Goal: Task Accomplishment & Management: Use online tool/utility

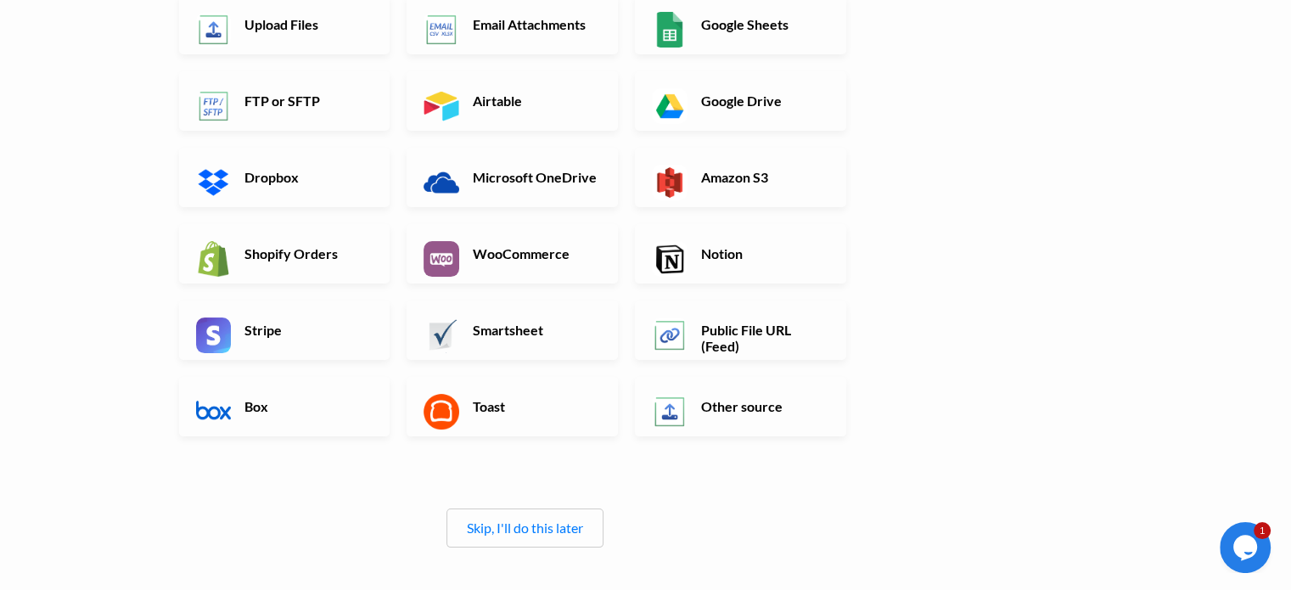
scroll to position [255, 0]
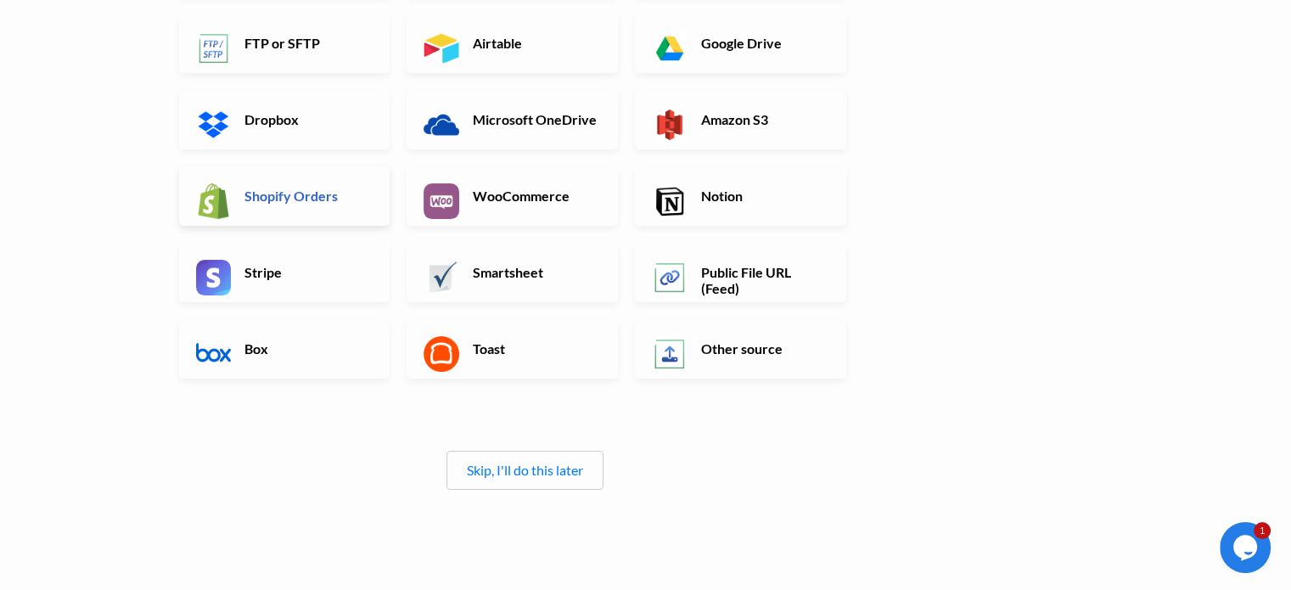
click at [232, 202] on link "Shopify Orders" at bounding box center [284, 195] width 211 height 59
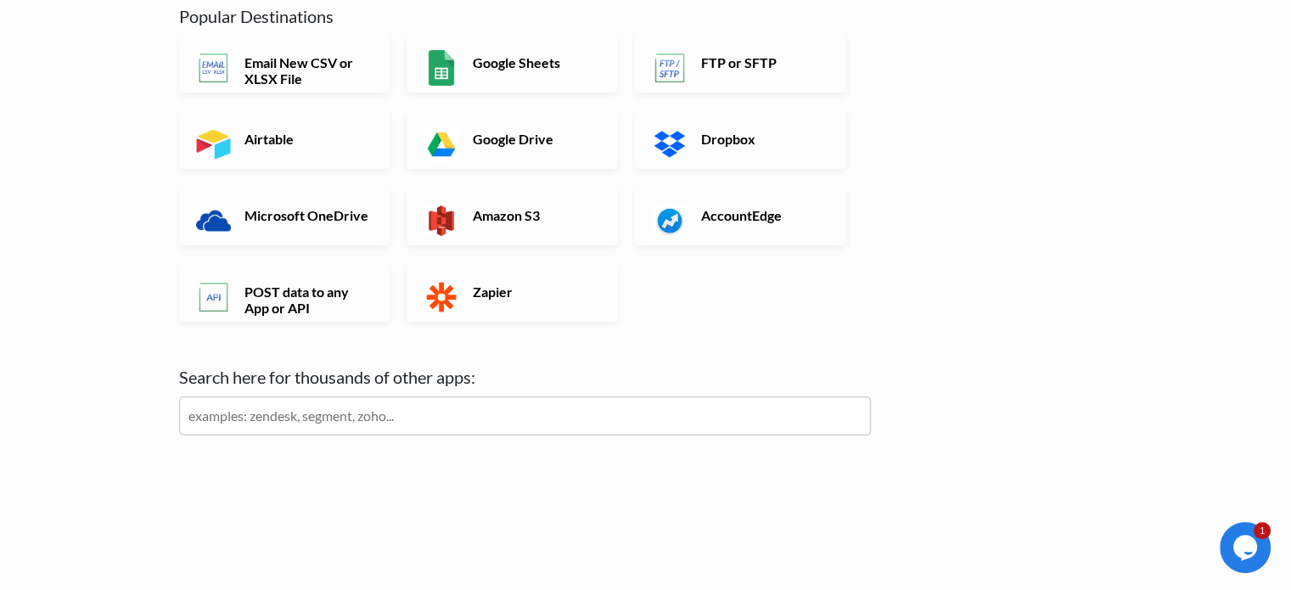
scroll to position [0, 0]
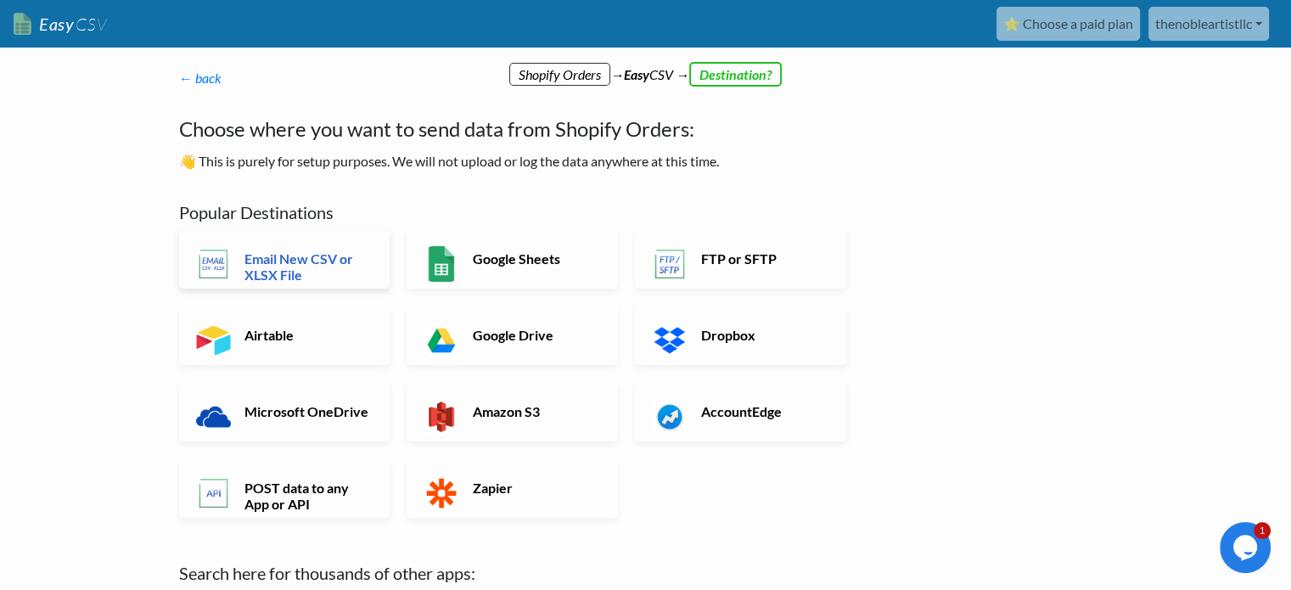
click at [354, 252] on h6 "Email New CSV or XLSX File" at bounding box center [306, 266] width 133 height 32
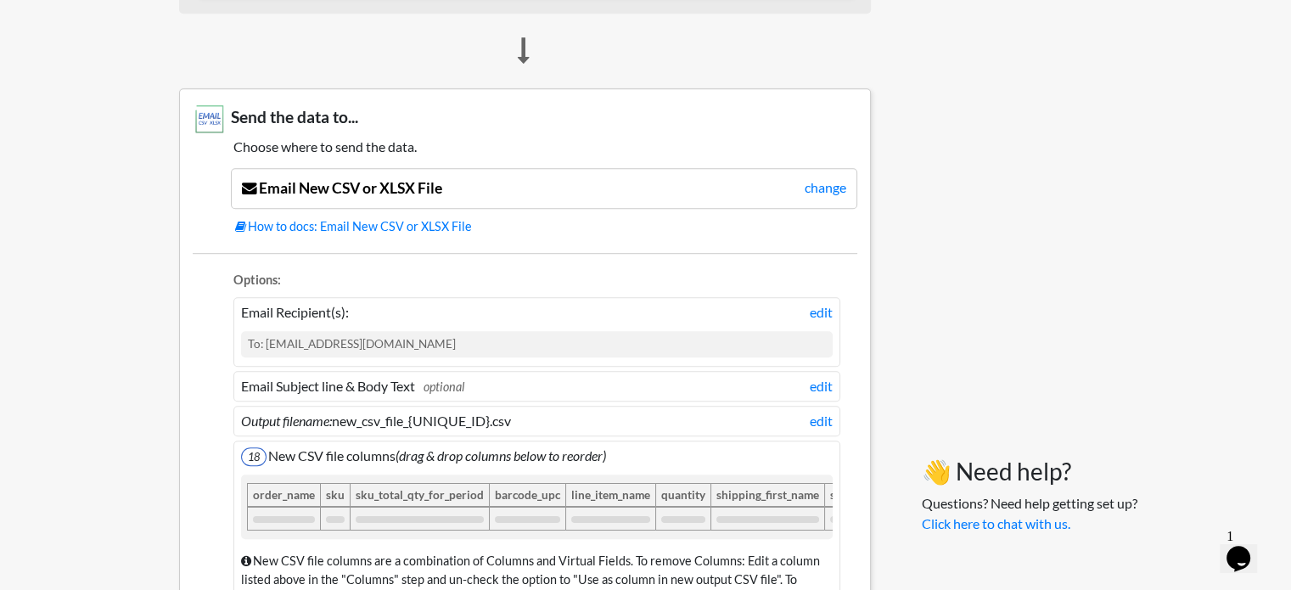
scroll to position [1103, 0]
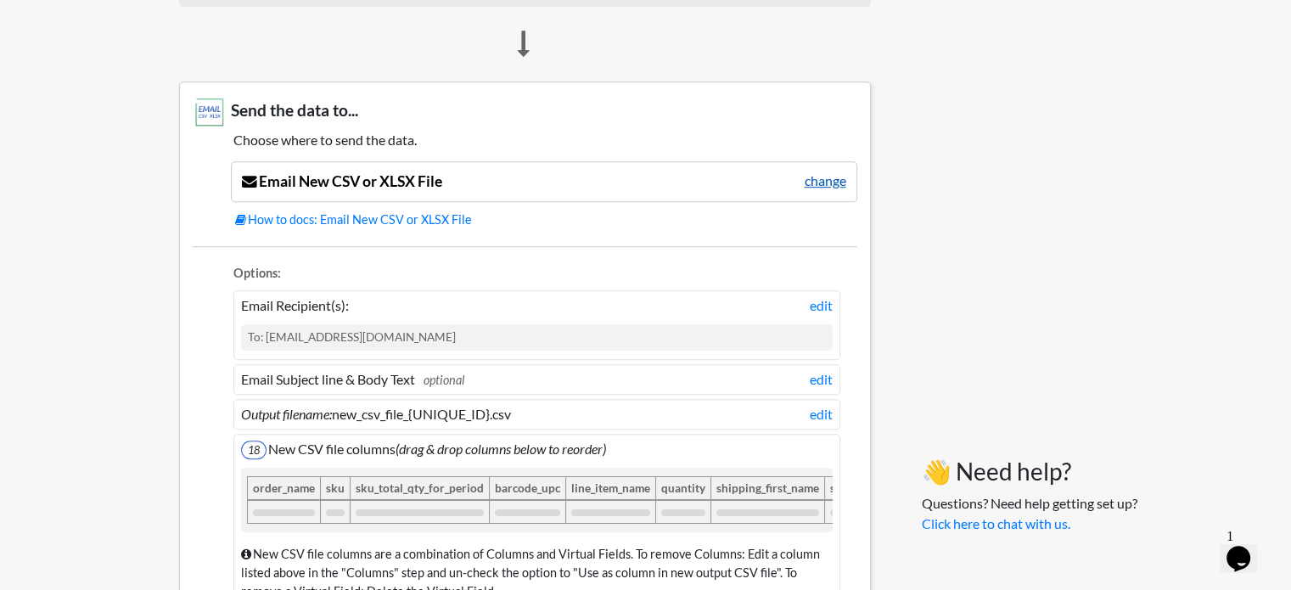
click at [837, 174] on link "change" at bounding box center [825, 181] width 42 height 20
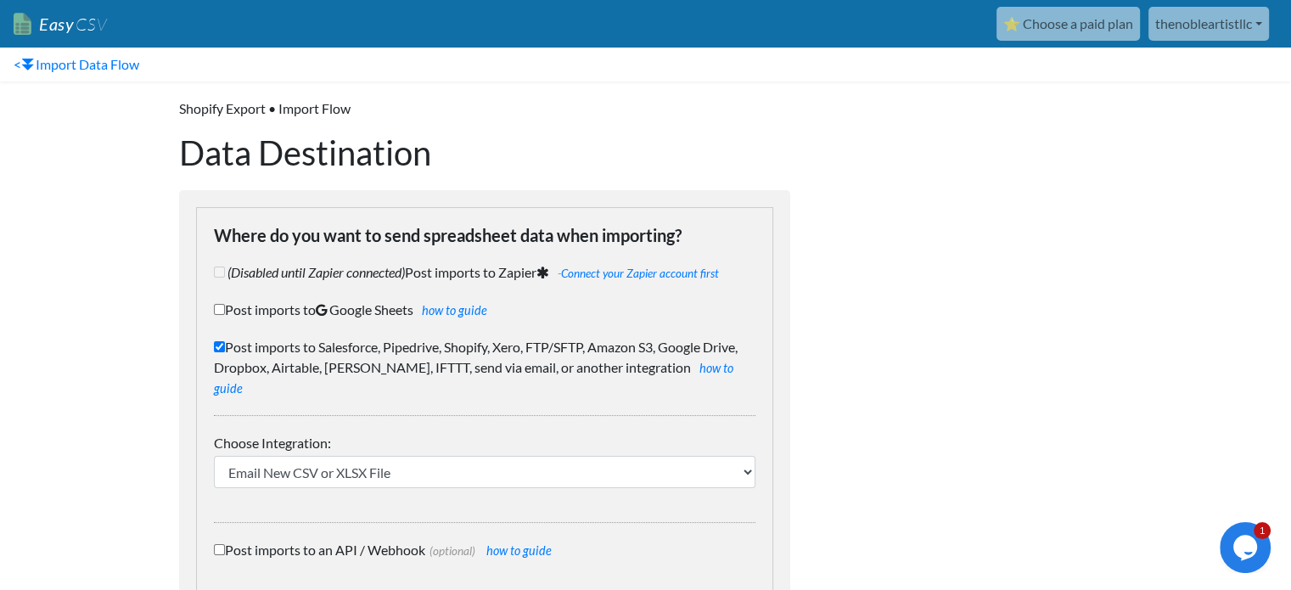
scroll to position [80, 0]
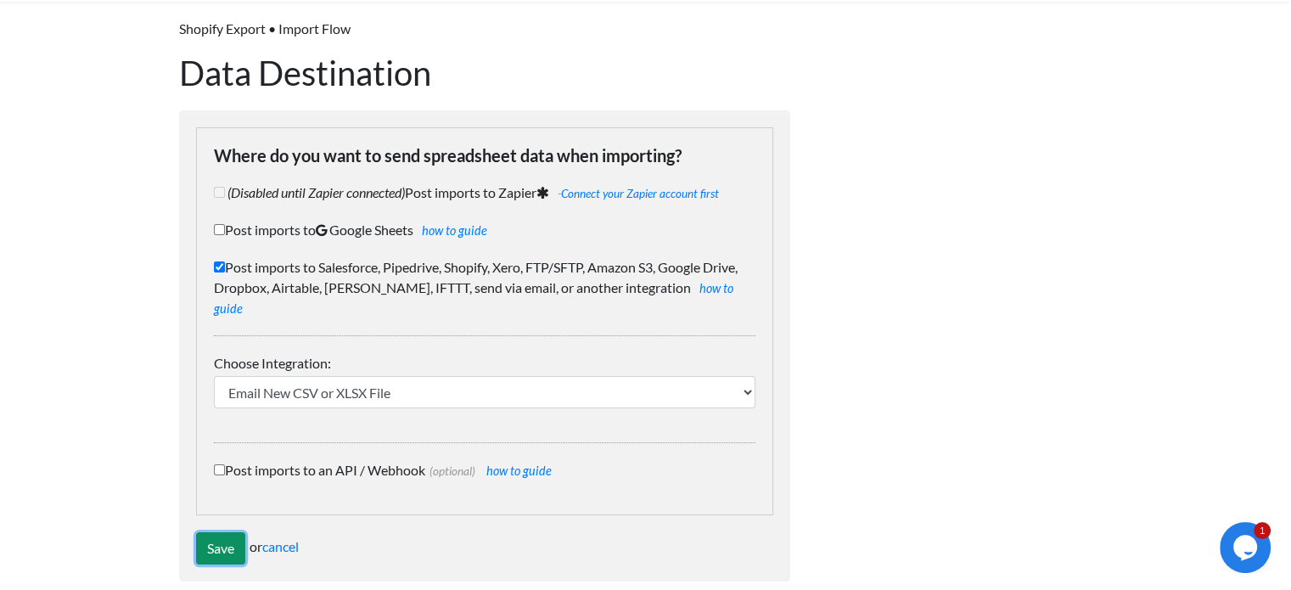
click at [221, 532] on input "Save" at bounding box center [220, 548] width 49 height 32
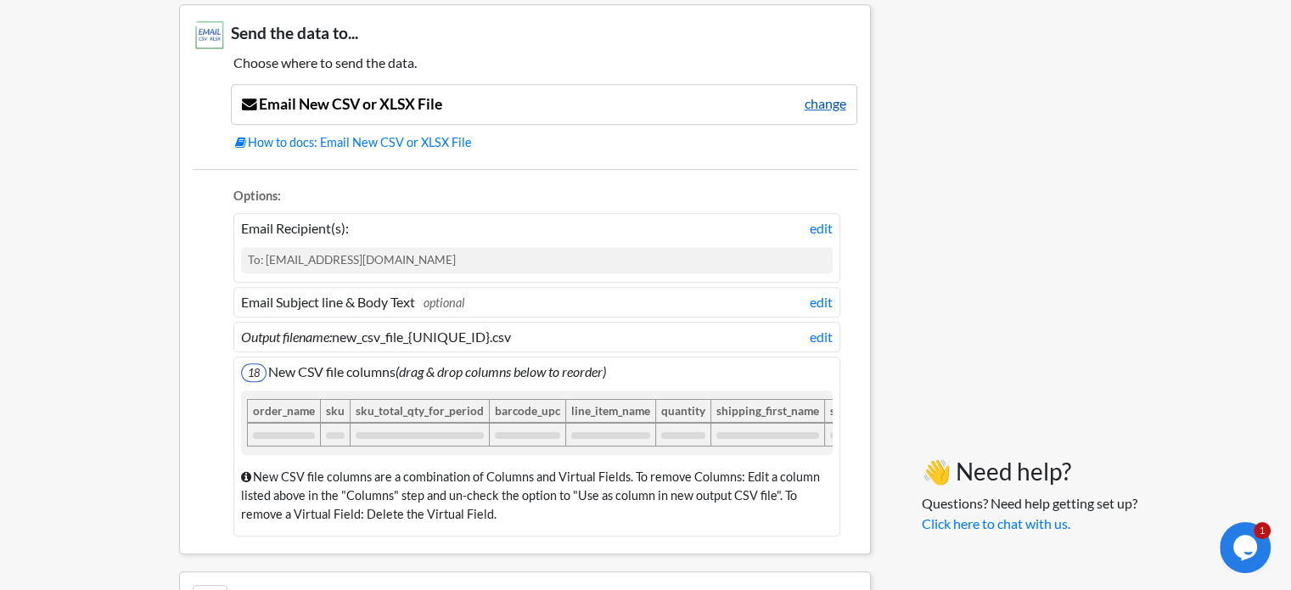
click at [812, 101] on link "change" at bounding box center [825, 103] width 42 height 20
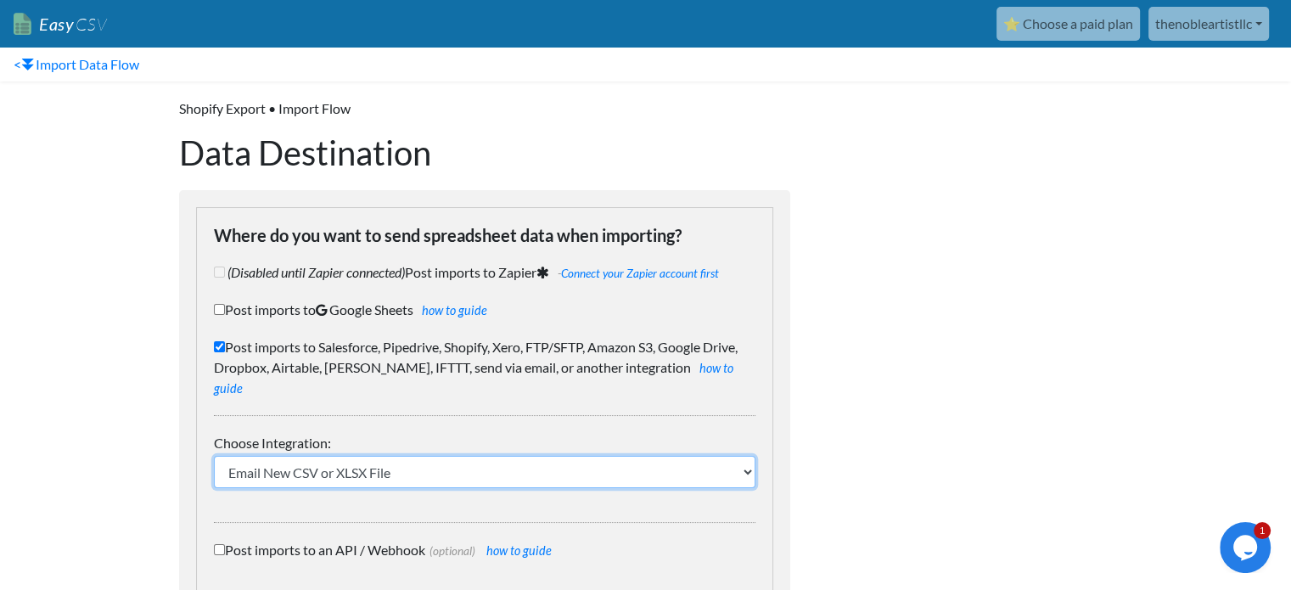
click at [622, 456] on select "IFTTT FTP or SFTP Amazon S3 HubSpot Google Big Query Salesforce Pipedrive Airta…" at bounding box center [484, 472] width 541 height 32
select select "173"
click at [214, 456] on select "IFTTT FTP or SFTP Amazon S3 HubSpot Google Big Query Salesforce Pipedrive Airta…" at bounding box center [484, 472] width 541 height 32
click at [394, 456] on select "IFTTT FTP or SFTP Amazon S3 HubSpot Google Big Query Salesforce Pipedrive Airta…" at bounding box center [484, 472] width 541 height 32
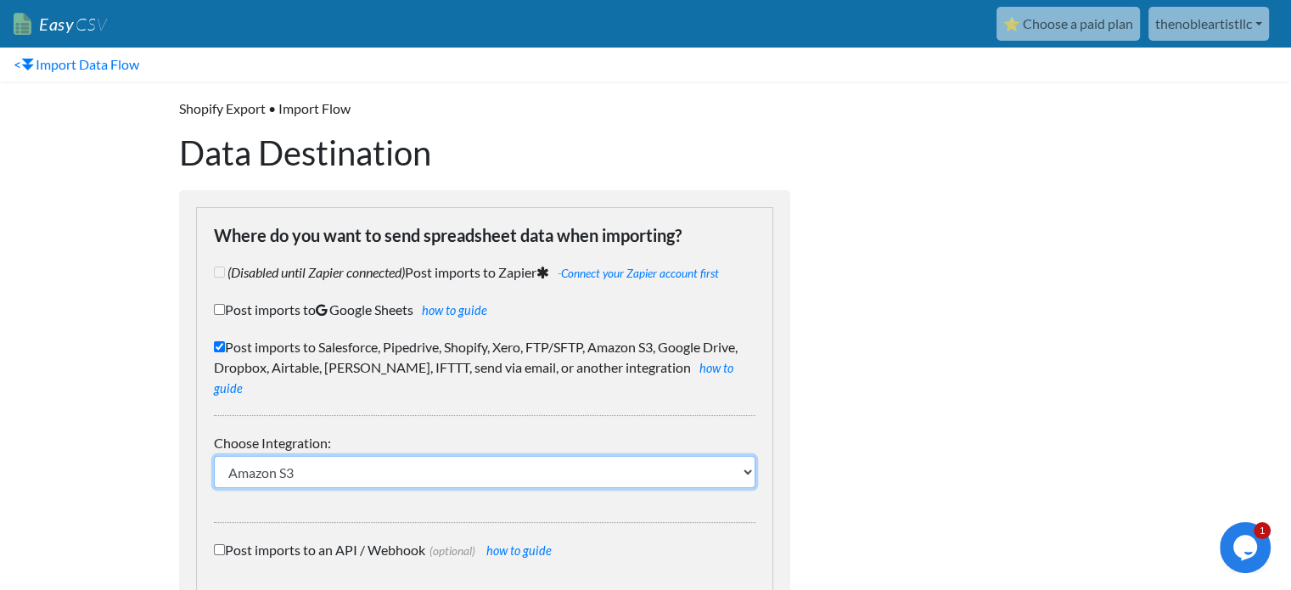
click at [394, 456] on select "IFTTT FTP or SFTP Amazon S3 HubSpot Google Big Query Salesforce Pipedrive Airta…" at bounding box center [484, 472] width 541 height 32
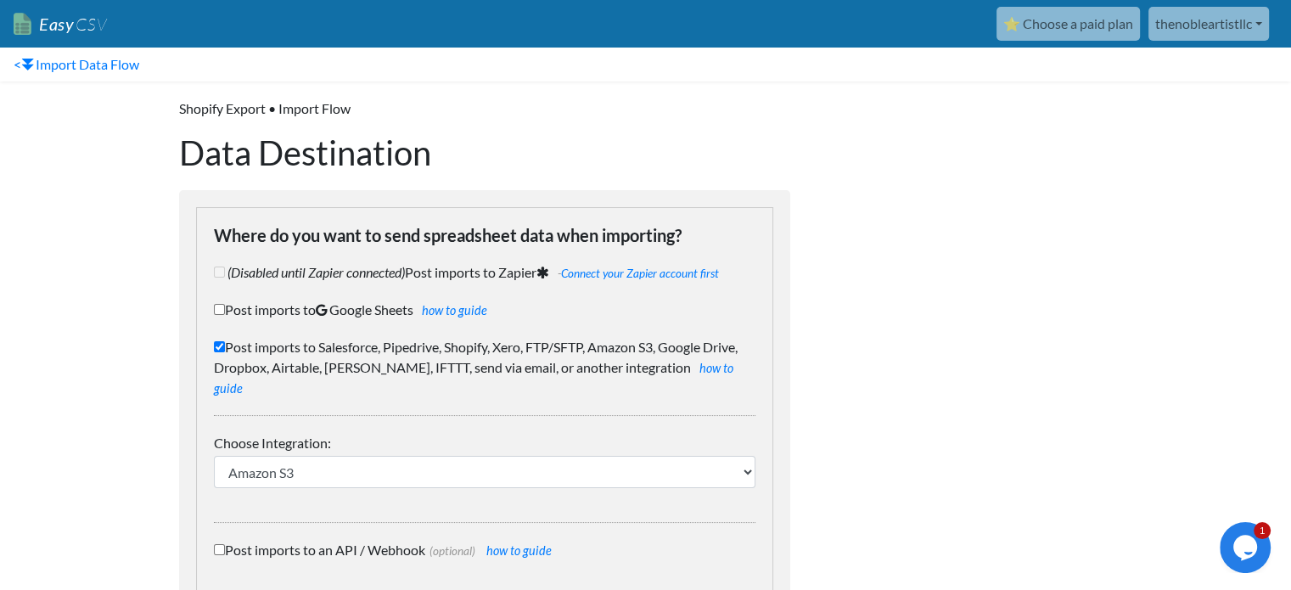
click at [794, 284] on div "Shopify Export • Import Flow Data Destination Where do you want to send spreads…" at bounding box center [484, 379] width 645 height 597
click at [217, 344] on input "Post imports to Salesforce, Pipedrive, Shopify, Xero, FTP/SFTP, Amazon S3, Goog…" at bounding box center [219, 346] width 11 height 11
checkbox input "false"
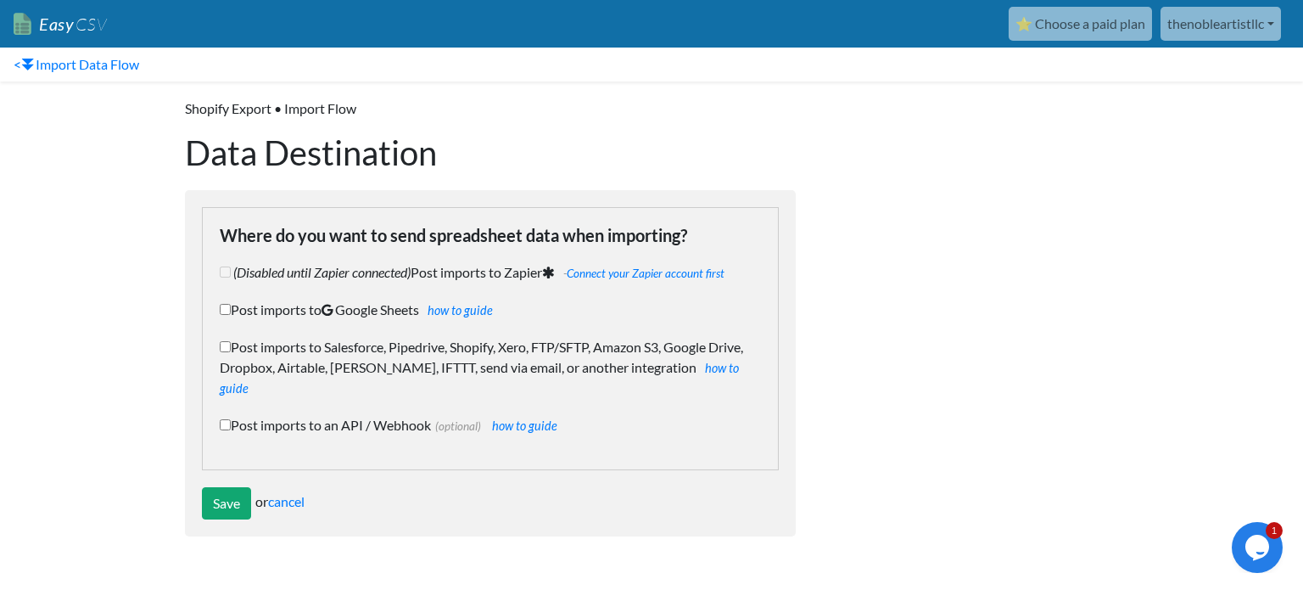
click at [221, 308] on input "Post imports to Google Sheets how to guide" at bounding box center [225, 309] width 11 height 11
checkbox input "true"
click at [217, 487] on input "Save" at bounding box center [226, 503] width 49 height 32
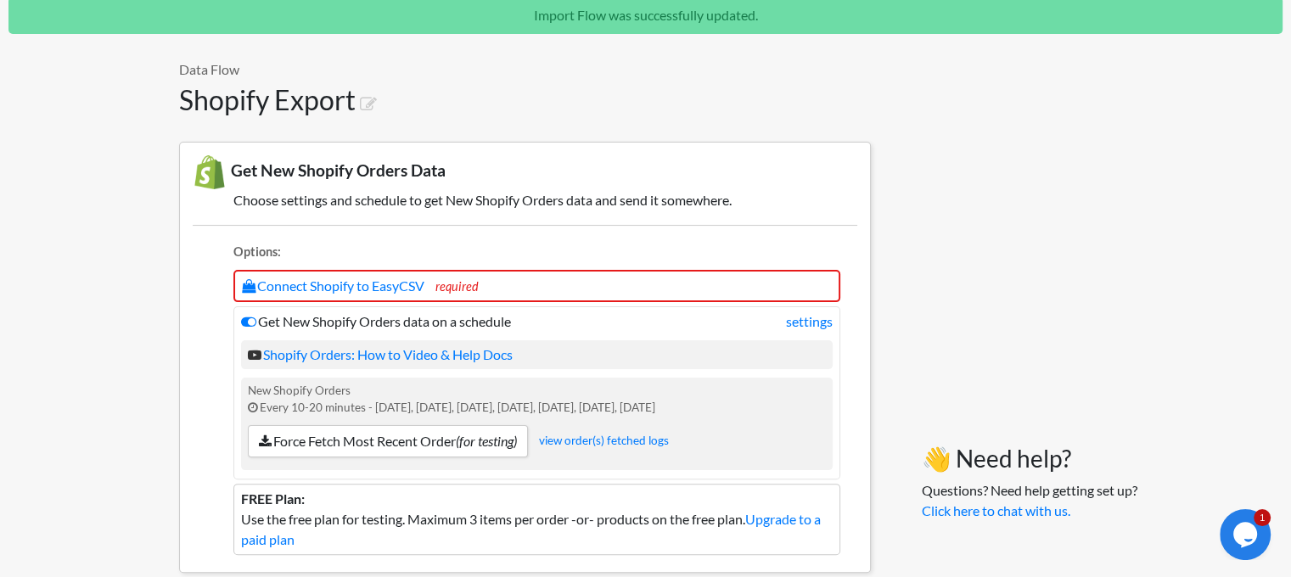
scroll to position [383, 0]
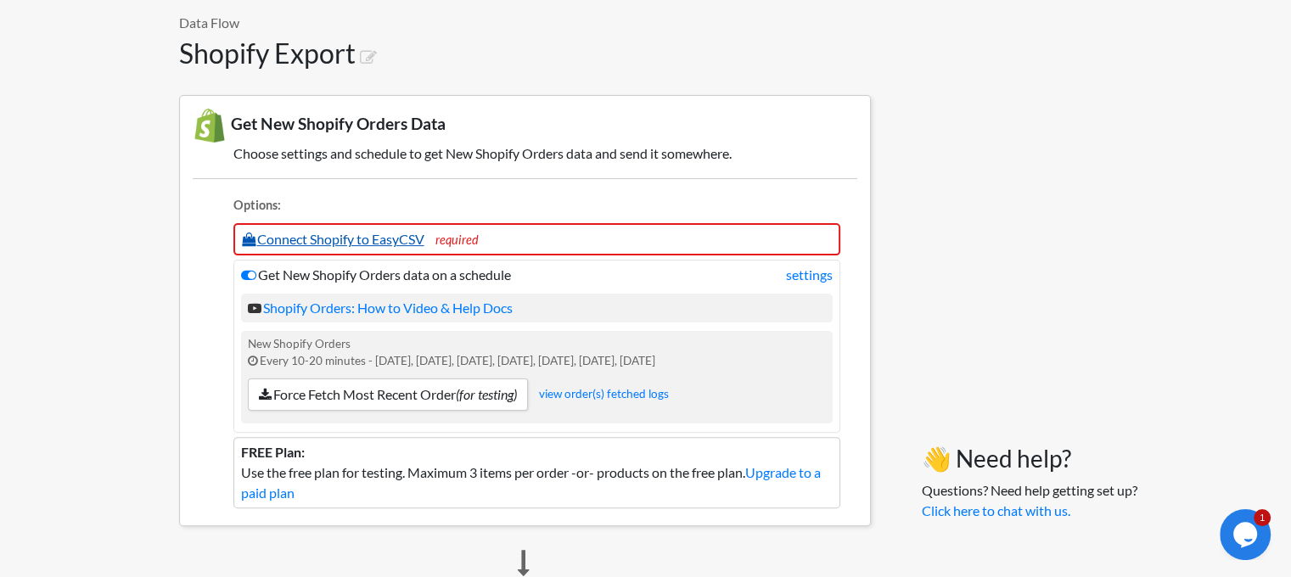
click at [384, 244] on link "Connect Shopify to EasyCSV" at bounding box center [333, 239] width 182 height 16
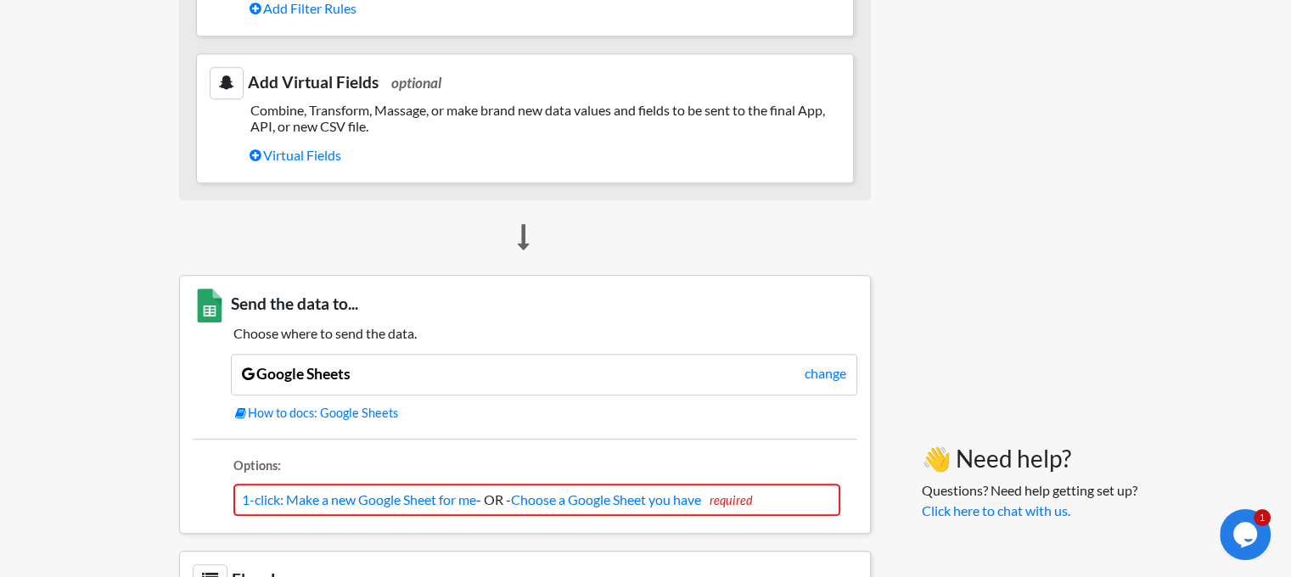
scroll to position [977, 0]
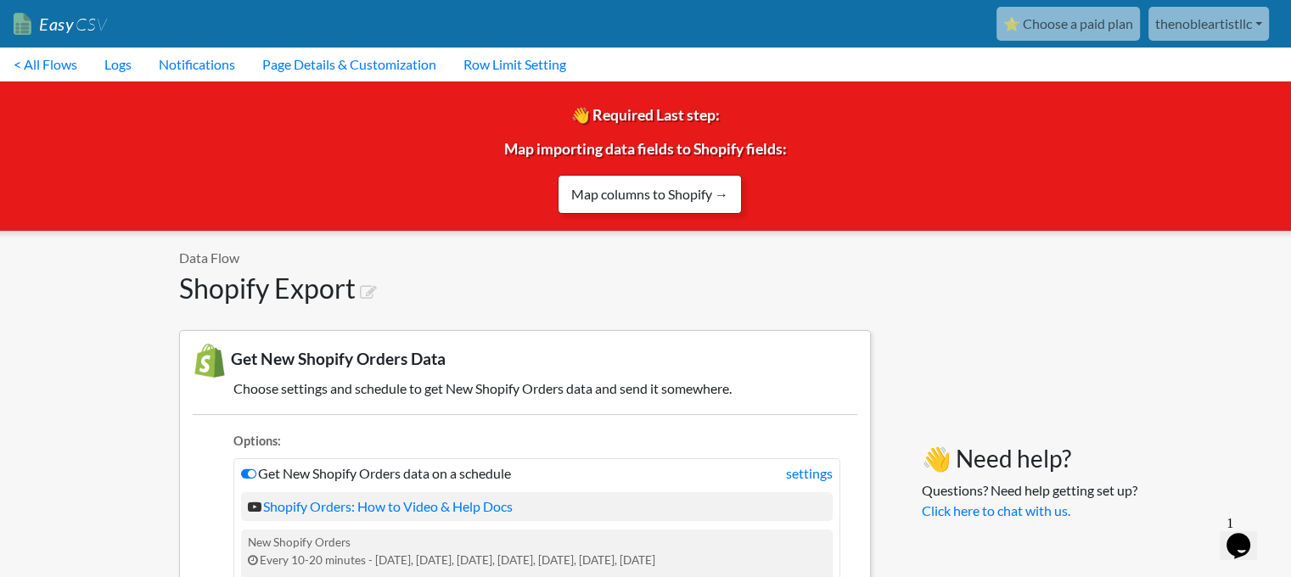
click at [643, 193] on link "Map columns to Shopify →" at bounding box center [649, 194] width 184 height 39
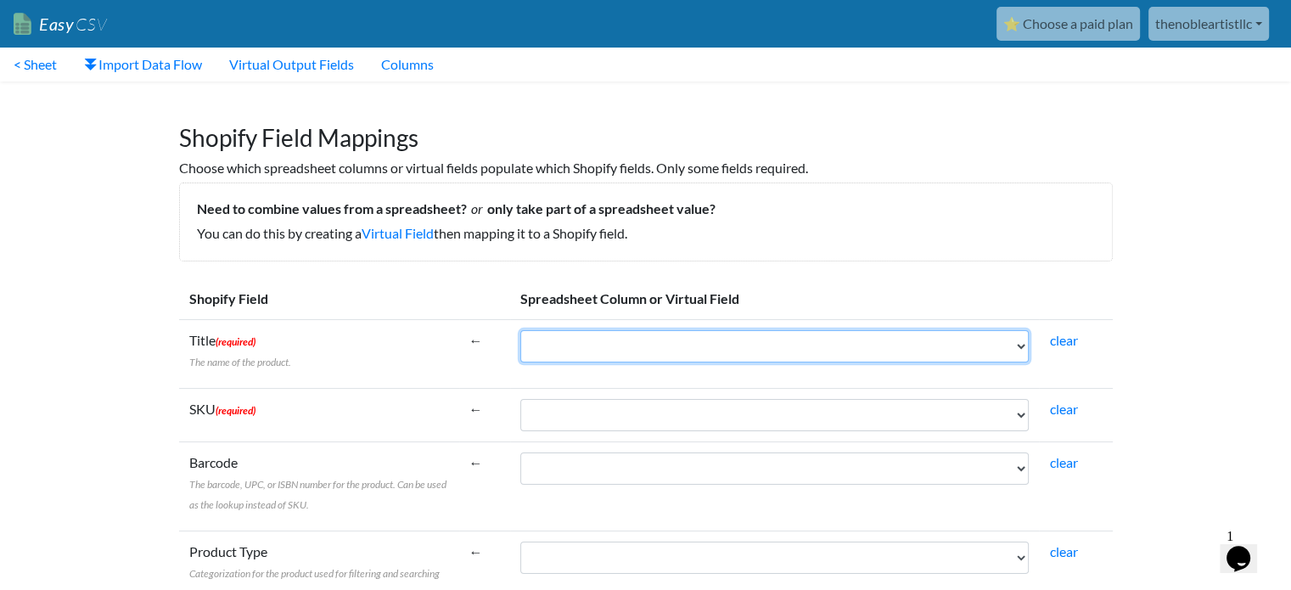
click at [1020, 345] on select "order_name sku sku_total_qty_for_period barcode_upc line_item_name quantity ful…" at bounding box center [774, 346] width 509 height 32
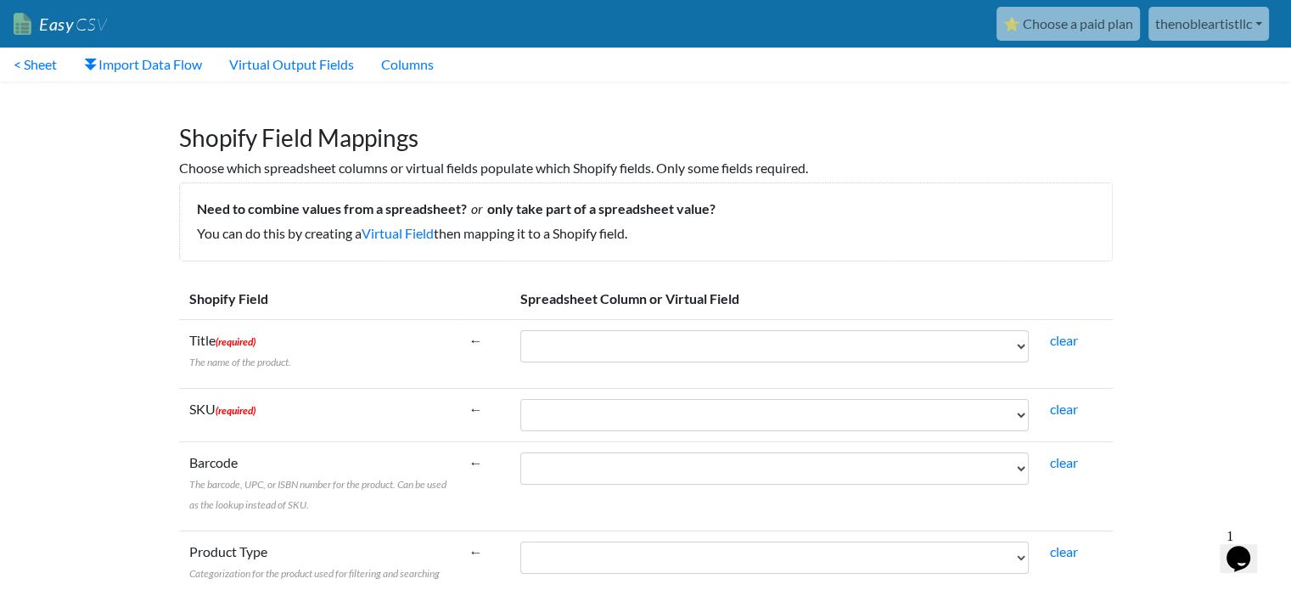
click at [1106, 230] on div "Need to combine values from a spreadsheet? or only take part of a spreadsheet v…" at bounding box center [645, 221] width 933 height 79
click at [312, 64] on link "Virtual Output Fields" at bounding box center [292, 65] width 152 height 34
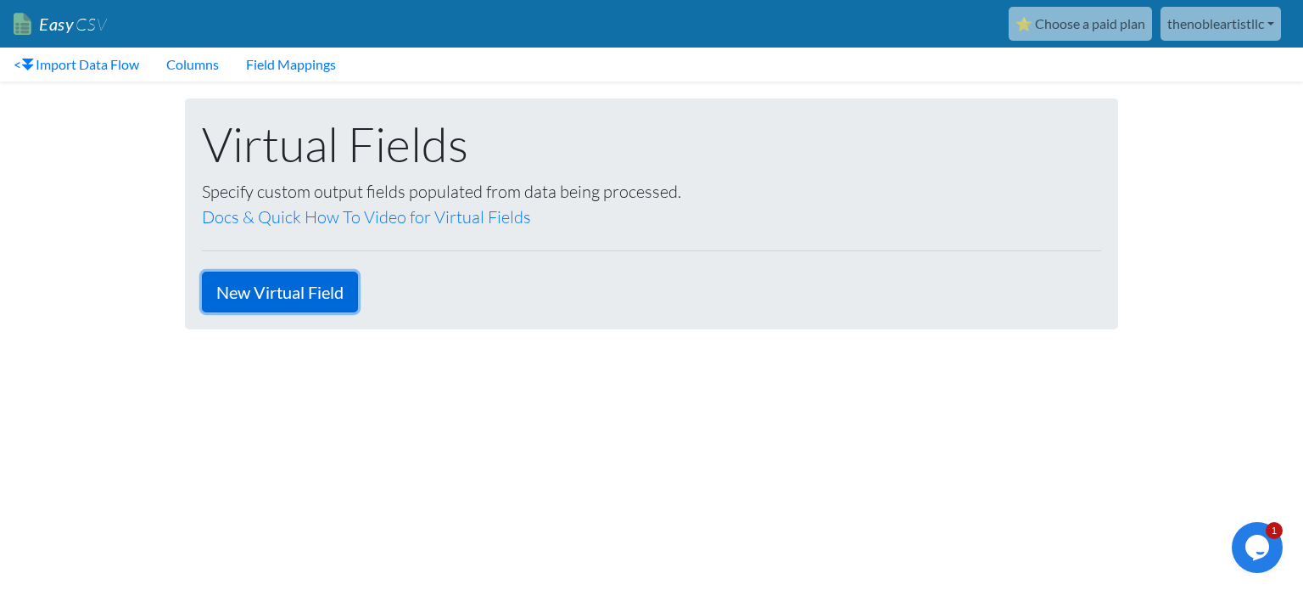
click at [320, 294] on link "New Virtual Field" at bounding box center [280, 292] width 156 height 41
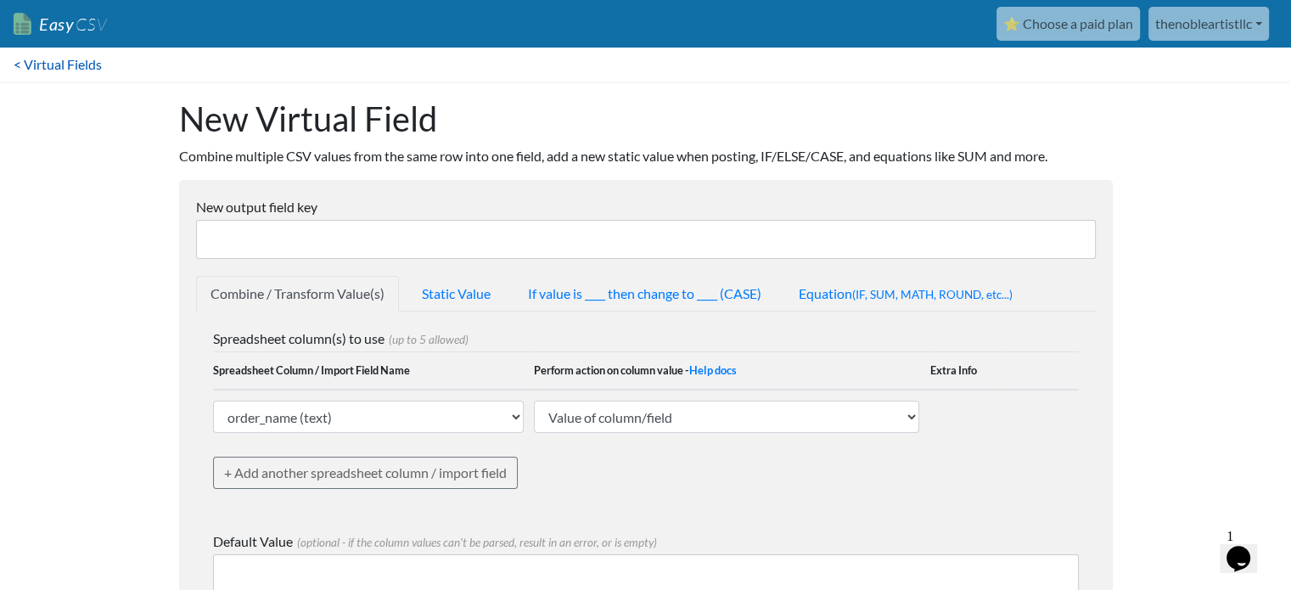
click at [48, 64] on link "< Virtual Fields" at bounding box center [57, 65] width 115 height 34
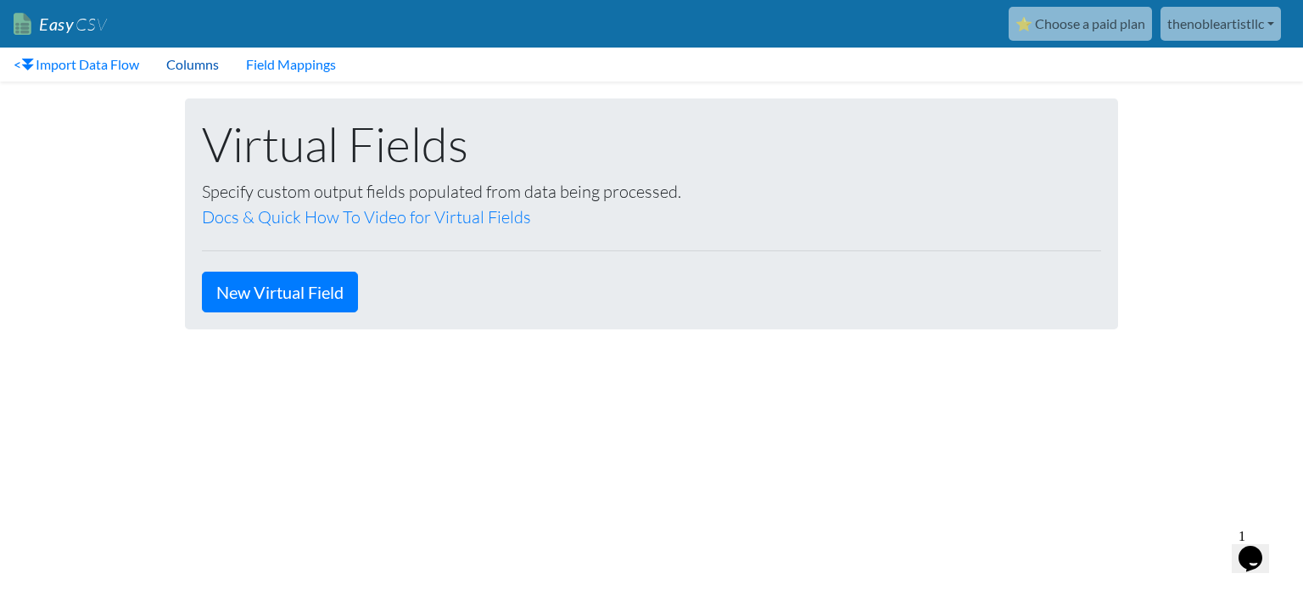
click at [190, 67] on link "Columns" at bounding box center [193, 65] width 80 height 34
click at [317, 69] on link "Field Mappings" at bounding box center [290, 65] width 117 height 34
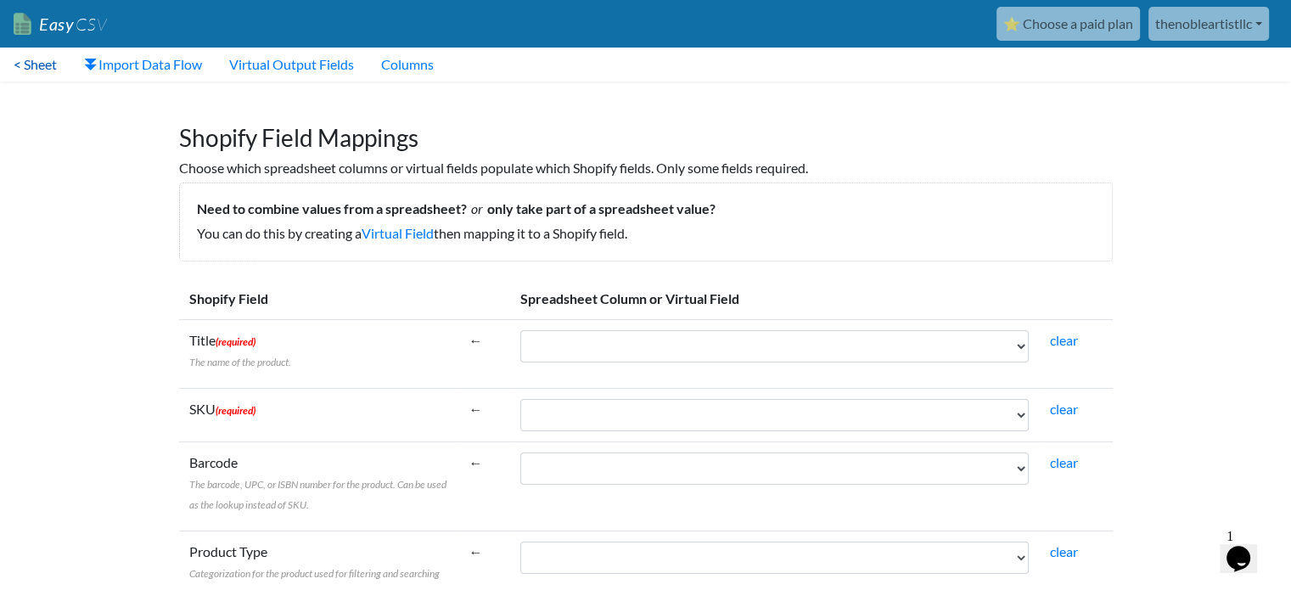
click at [23, 63] on link "< Sheet" at bounding box center [35, 65] width 70 height 34
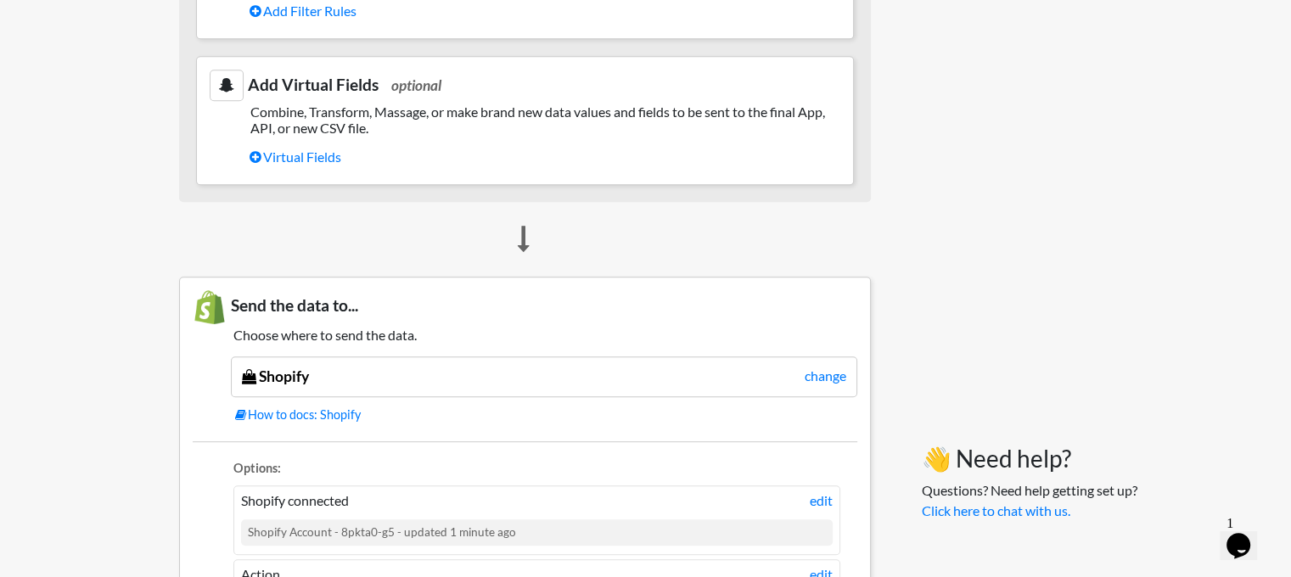
scroll to position [1031, 0]
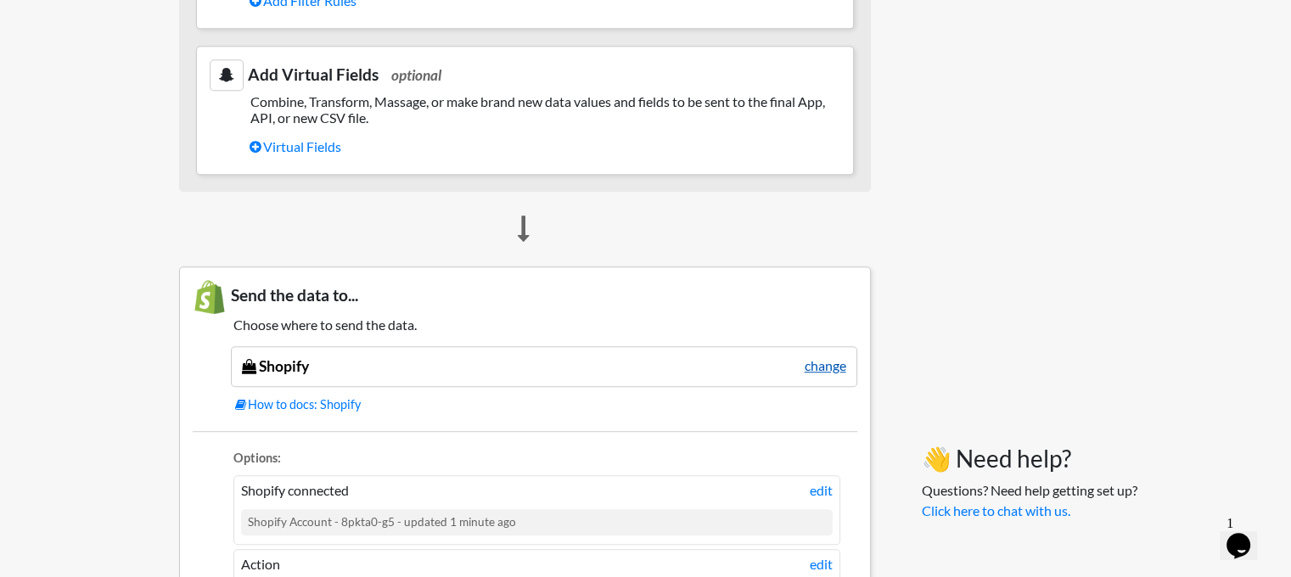
click at [842, 360] on link "change" at bounding box center [825, 366] width 42 height 20
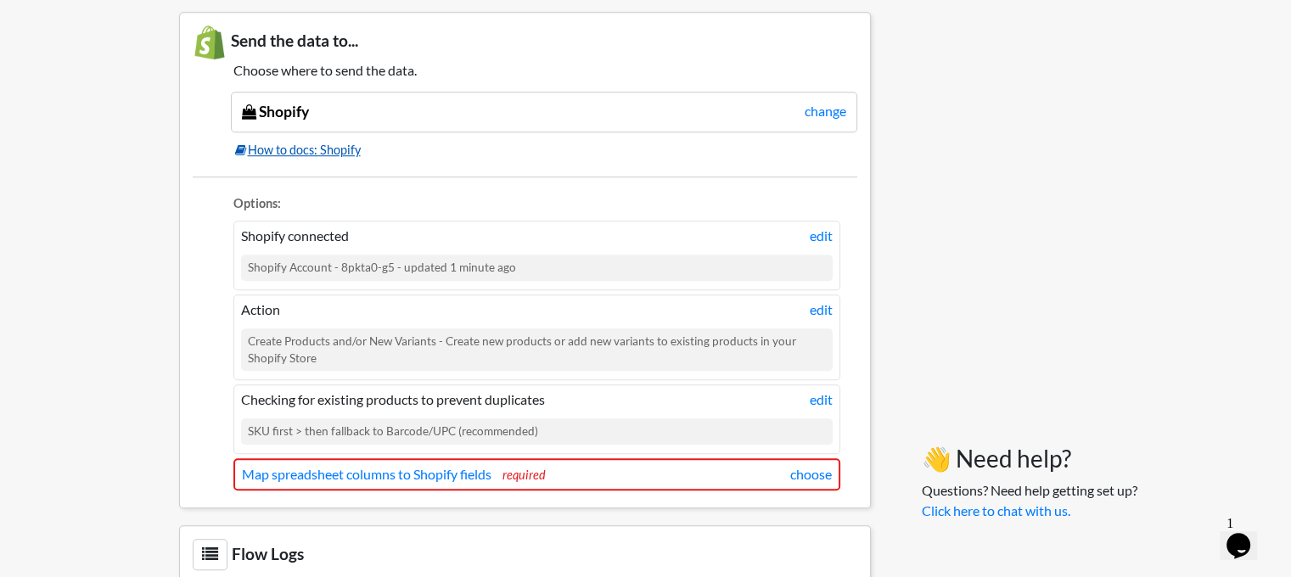
scroll to position [1370, 0]
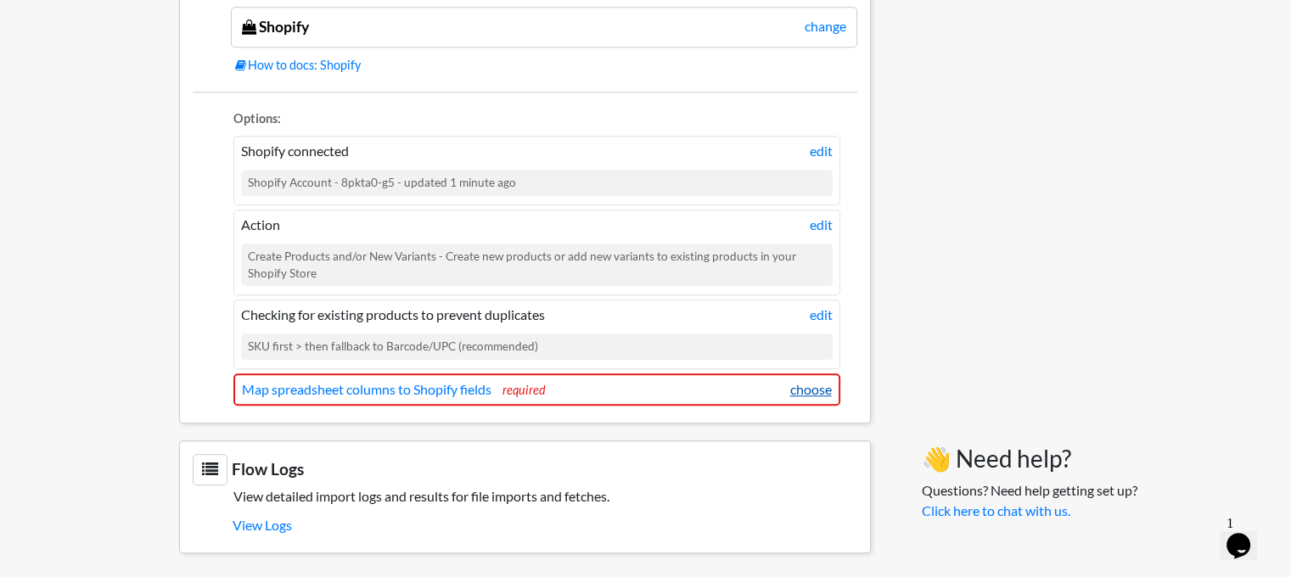
click at [809, 383] on link "choose" at bounding box center [811, 389] width 42 height 20
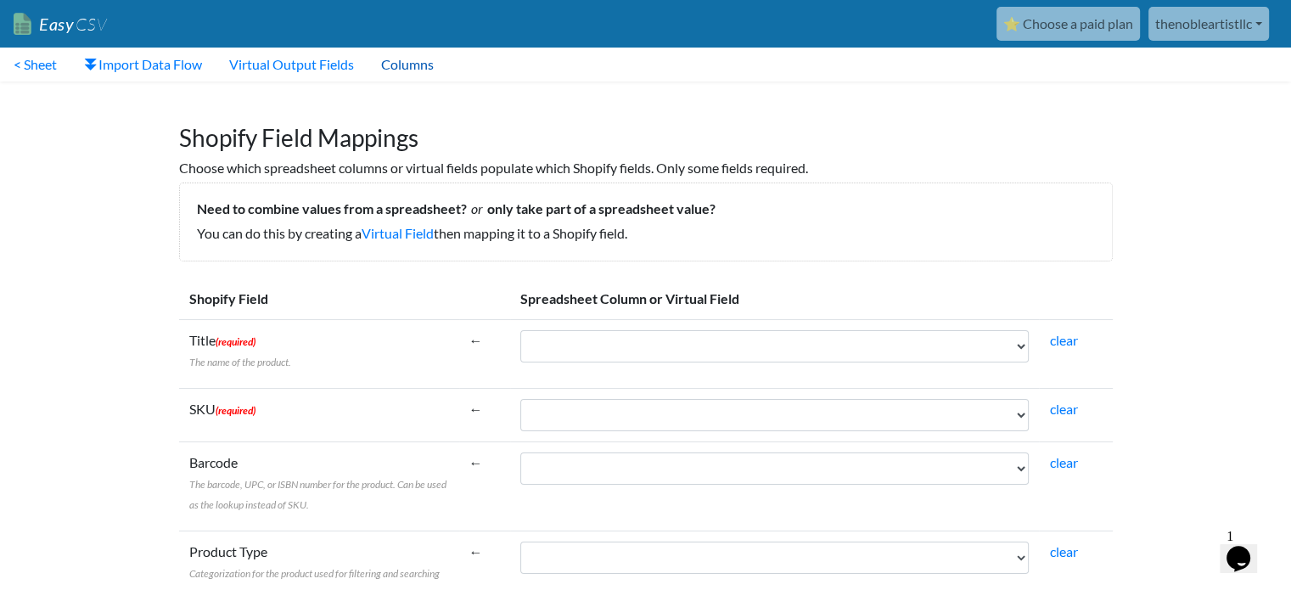
click at [423, 67] on link "Columns" at bounding box center [407, 65] width 80 height 34
